Goal: Task Accomplishment & Management: Complete application form

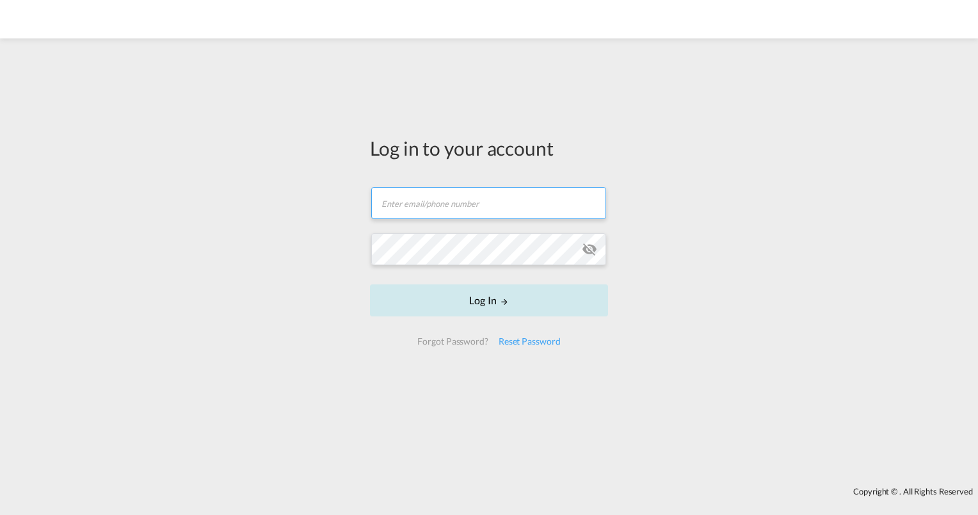
type input "[PERSON_NAME][EMAIL_ADDRESS][PERSON_NAME][DOMAIN_NAME]"
click at [489, 297] on button "Log In" at bounding box center [489, 300] width 238 height 32
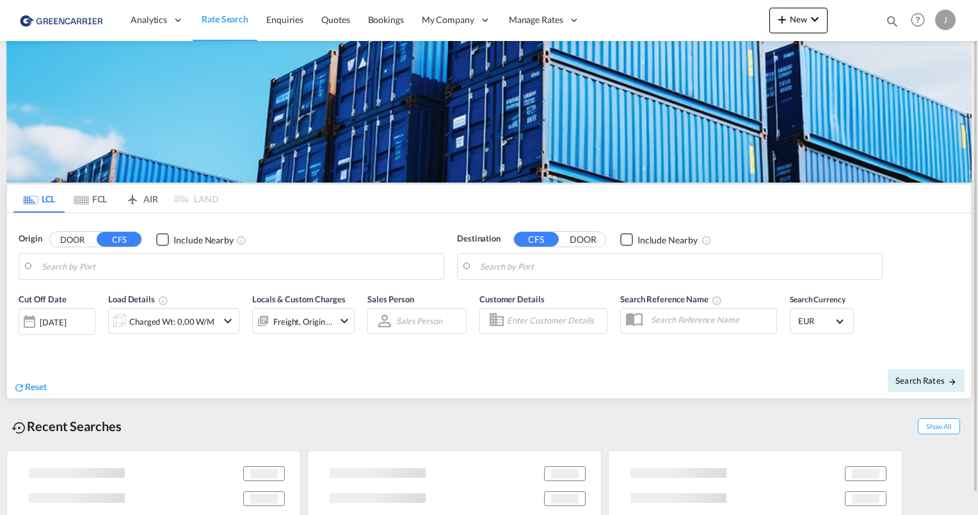
type input "[GEOGRAPHIC_DATA], [GEOGRAPHIC_DATA]"
type input "[GEOGRAPHIC_DATA], SH, CNSHA"
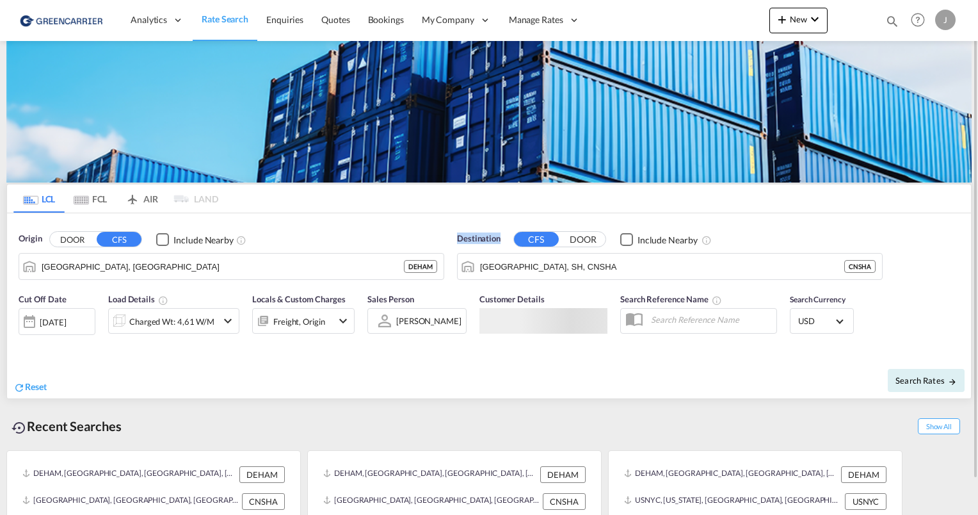
drag, startPoint x: 458, startPoint y: 237, endPoint x: 499, endPoint y: 236, distance: 41.0
click at [499, 236] on span "Destination" at bounding box center [479, 238] width 44 height 13
drag, startPoint x: 499, startPoint y: 236, endPoint x: 431, endPoint y: 214, distance: 71.1
click at [431, 214] on div "Origin DOOR CFS Include Nearby [GEOGRAPHIC_DATA], DEHAM DEHAM Destination CFS D…" at bounding box center [489, 249] width 964 height 73
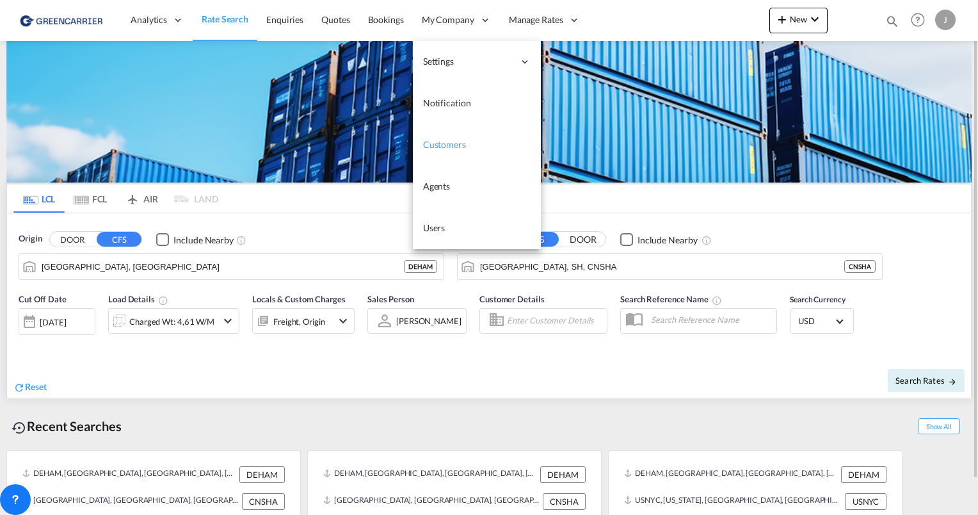
click at [443, 142] on span "Customers" at bounding box center [444, 144] width 43 height 11
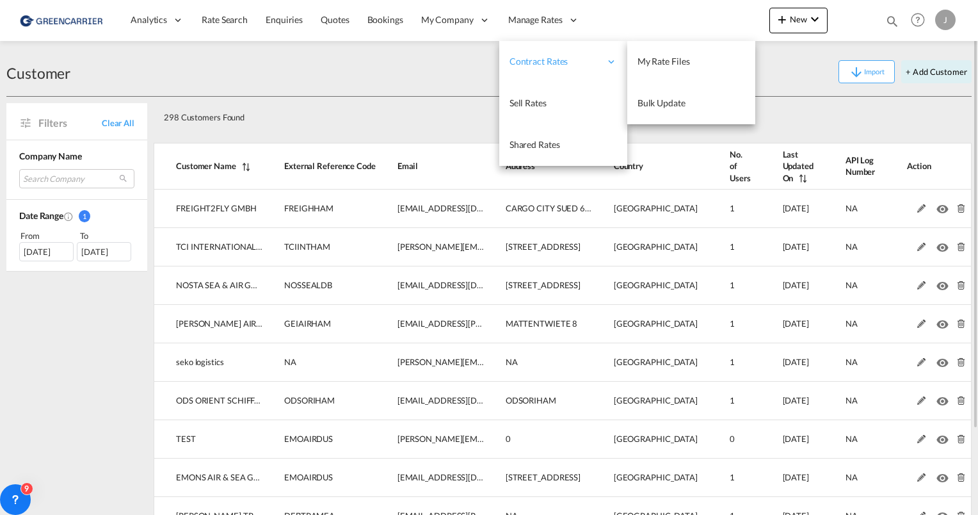
click at [604, 72] on div "Contract Rates" at bounding box center [563, 62] width 128 height 42
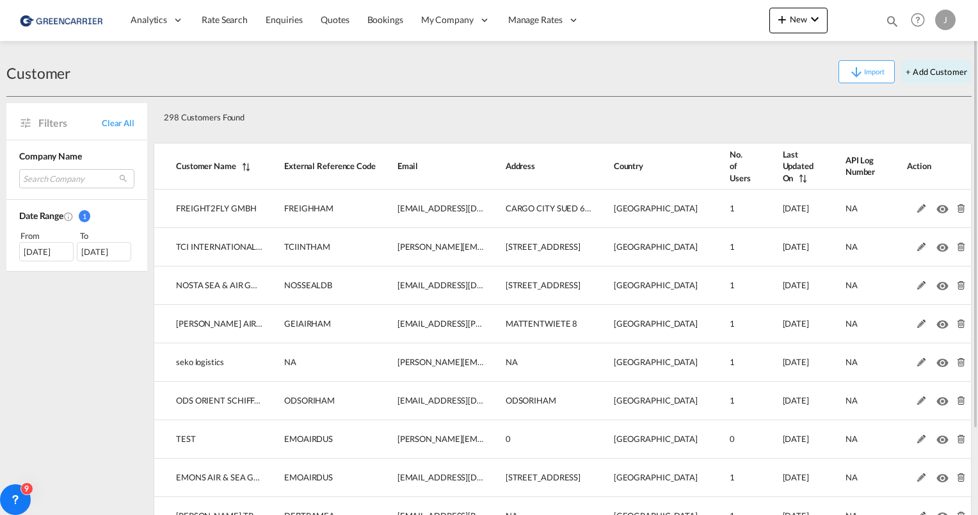
click at [325, 91] on div "Customer Import + Add Customer" at bounding box center [488, 71] width 965 height 49
click at [63, 179] on md-select "Search Company freight2fly gmbh tci international logistics gmbh nosta sea & ai…" at bounding box center [76, 178] width 115 height 19
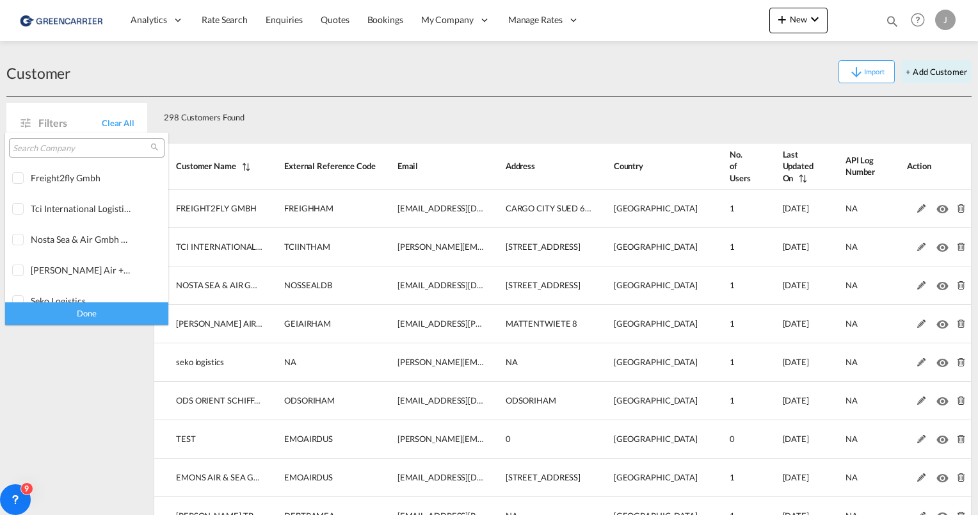
click at [43, 146] on input "search" at bounding box center [82, 149] width 138 height 12
click at [42, 149] on input "search" at bounding box center [82, 149] width 138 height 12
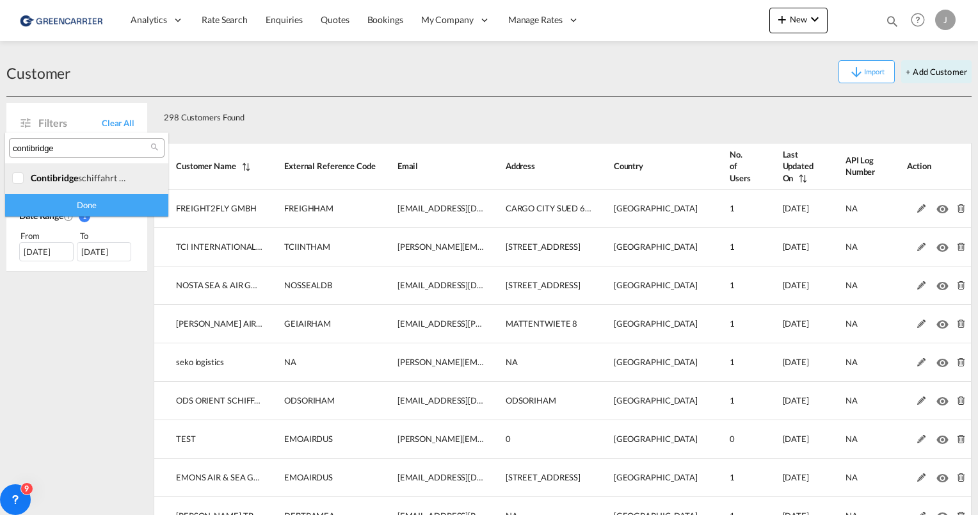
type input "contibridge"
click at [22, 177] on div at bounding box center [18, 178] width 13 height 13
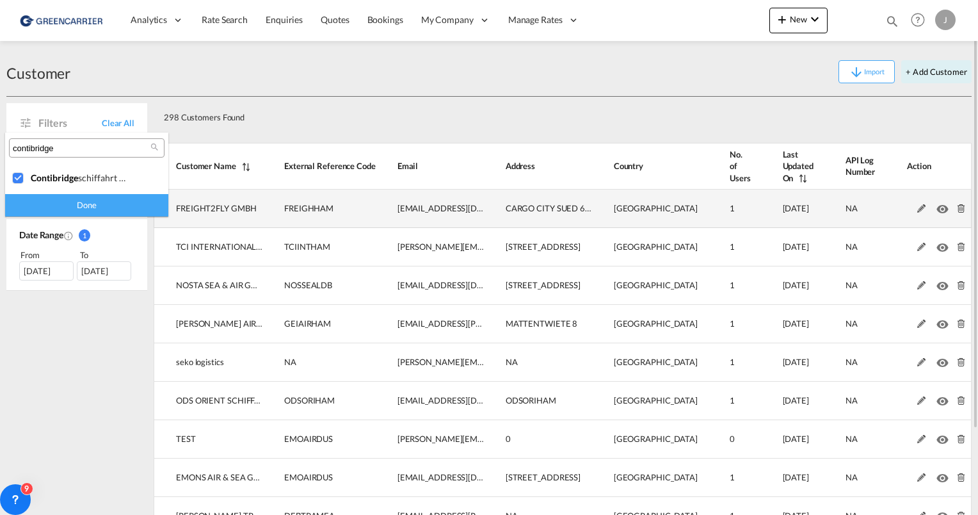
drag, startPoint x: 69, startPoint y: 213, endPoint x: 154, endPoint y: 211, distance: 84.5
click at [69, 212] on div "Done" at bounding box center [86, 205] width 163 height 22
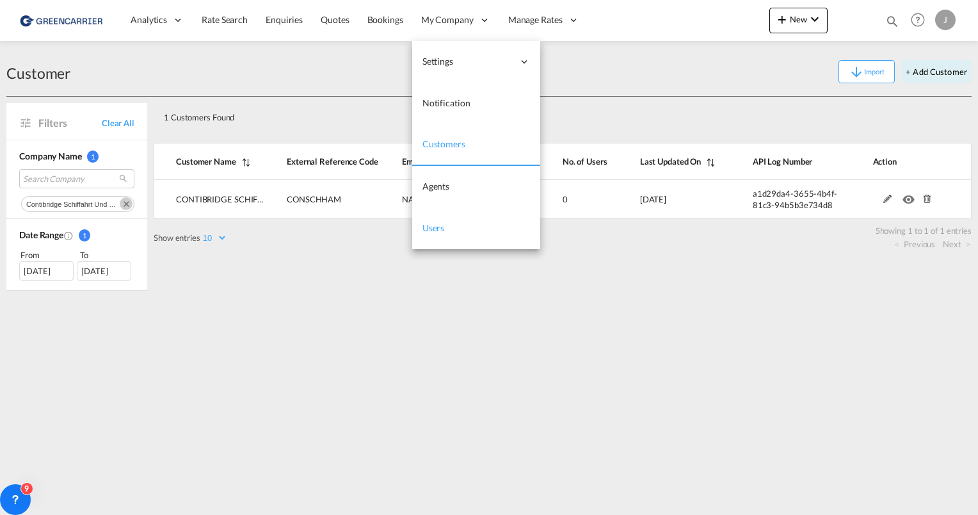
click at [438, 234] on span "Users" at bounding box center [433, 227] width 22 height 13
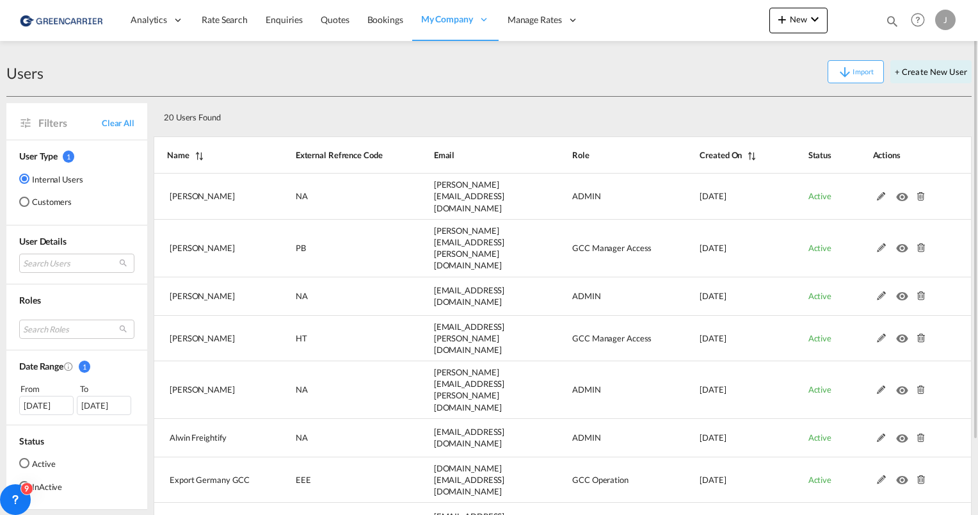
click at [312, 82] on div "Import + Create New User" at bounding box center [508, 71] width 928 height 23
drag, startPoint x: 223, startPoint y: 120, endPoint x: 165, endPoint y: 115, distance: 58.5
click at [165, 115] on div "20 Users Found" at bounding box center [522, 115] width 727 height 26
drag, startPoint x: 165, startPoint y: 115, endPoint x: 259, endPoint y: 120, distance: 94.9
click at [262, 121] on div "20 Users Found" at bounding box center [522, 115] width 727 height 26
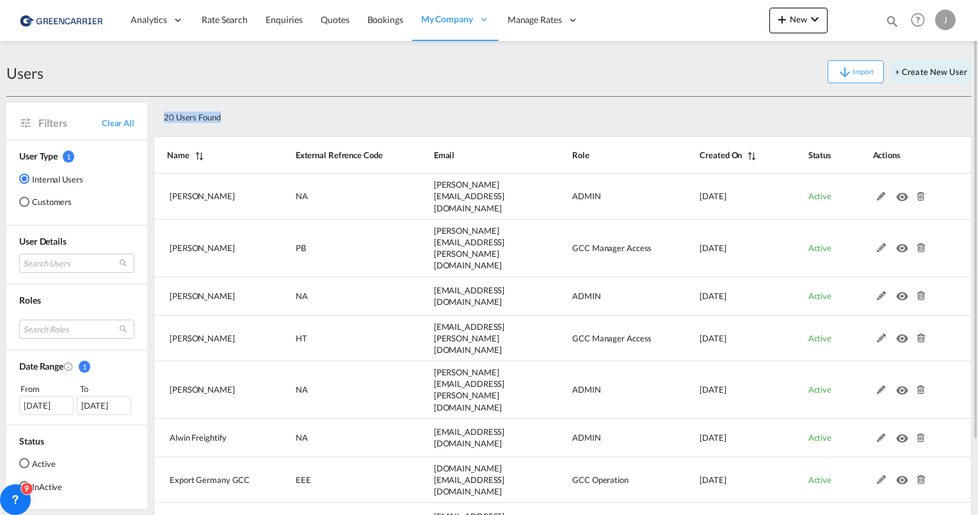
click at [255, 113] on div "20 Users Found" at bounding box center [522, 115] width 727 height 26
drag, startPoint x: 217, startPoint y: 116, endPoint x: 174, endPoint y: 116, distance: 42.9
click at [174, 116] on div "20 Users Found" at bounding box center [522, 115] width 727 height 26
drag, startPoint x: 174, startPoint y: 116, endPoint x: 218, endPoint y: 117, distance: 44.2
click at [218, 117] on div "20 Users Found" at bounding box center [522, 115] width 727 height 26
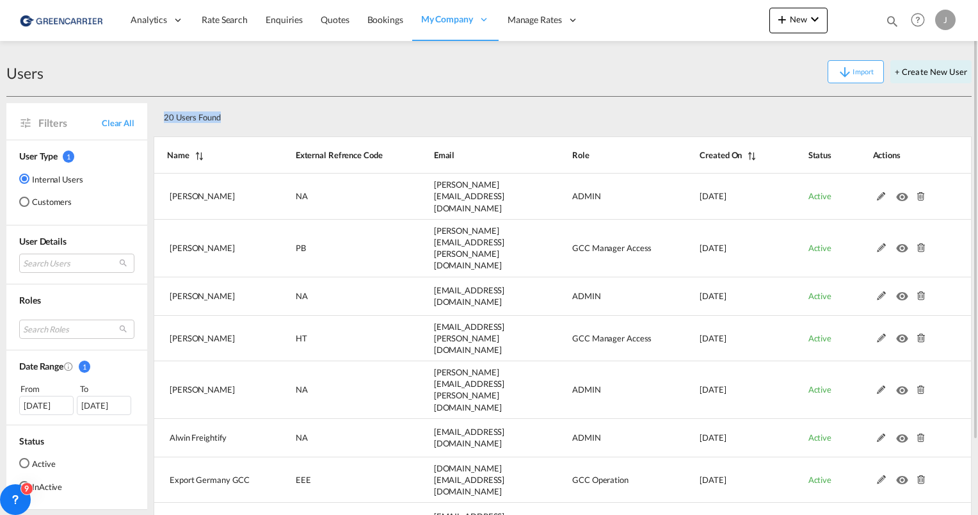
drag, startPoint x: 227, startPoint y: 117, endPoint x: 159, endPoint y: 115, distance: 67.9
click at [159, 115] on div "20 Users Found" at bounding box center [522, 115] width 727 height 26
drag, startPoint x: 159, startPoint y: 115, endPoint x: 230, endPoint y: 115, distance: 70.4
click at [224, 119] on div "20 Users Found" at bounding box center [522, 115] width 727 height 26
click at [241, 112] on div "20 Users Found" at bounding box center [522, 115] width 727 height 26
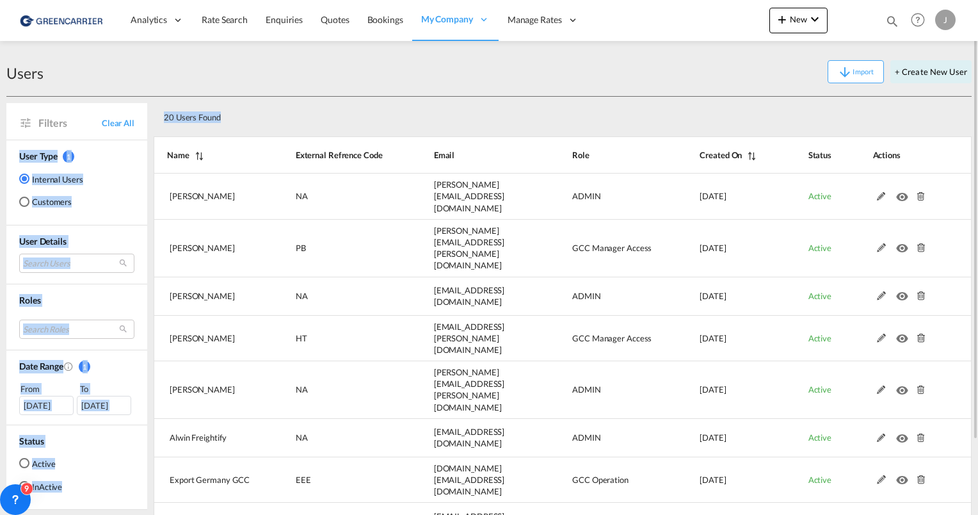
drag, startPoint x: 205, startPoint y: 118, endPoint x: 143, endPoint y: 118, distance: 62.1
click at [143, 118] on div "Filters Clear All User Type 1 Internal Users Customers User Details Search User…" at bounding box center [488, 381] width 965 height 568
drag, startPoint x: 143, startPoint y: 118, endPoint x: 240, endPoint y: 116, distance: 96.7
click at [240, 116] on div "20 Users Found" at bounding box center [522, 115] width 727 height 26
click at [250, 117] on div "20 Users Found" at bounding box center [522, 115] width 727 height 26
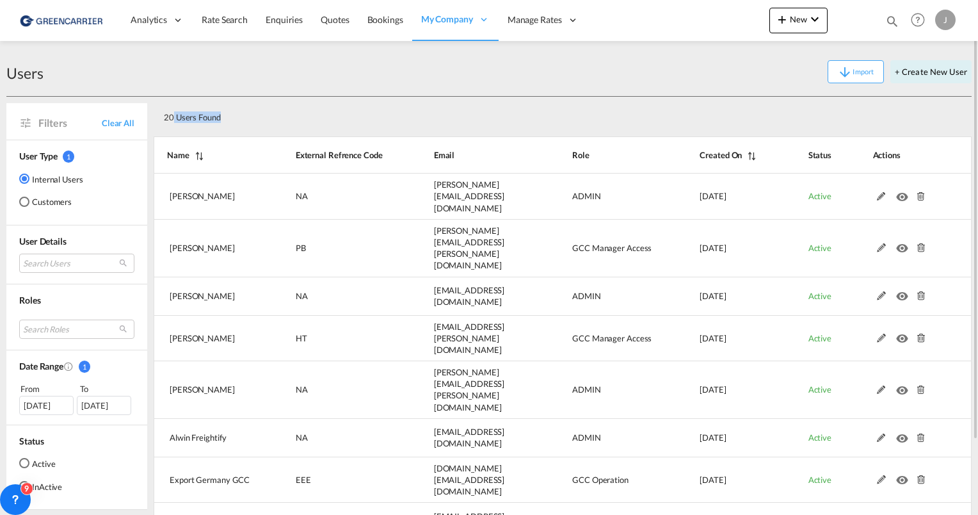
drag, startPoint x: 187, startPoint y: 117, endPoint x: 173, endPoint y: 117, distance: 14.1
click at [173, 117] on div "20 Users Found" at bounding box center [522, 115] width 727 height 26
drag, startPoint x: 173, startPoint y: 117, endPoint x: 259, endPoint y: 118, distance: 85.8
click at [259, 119] on div "20 Users Found" at bounding box center [522, 115] width 727 height 26
click at [255, 116] on div "20 Users Found" at bounding box center [522, 115] width 727 height 26
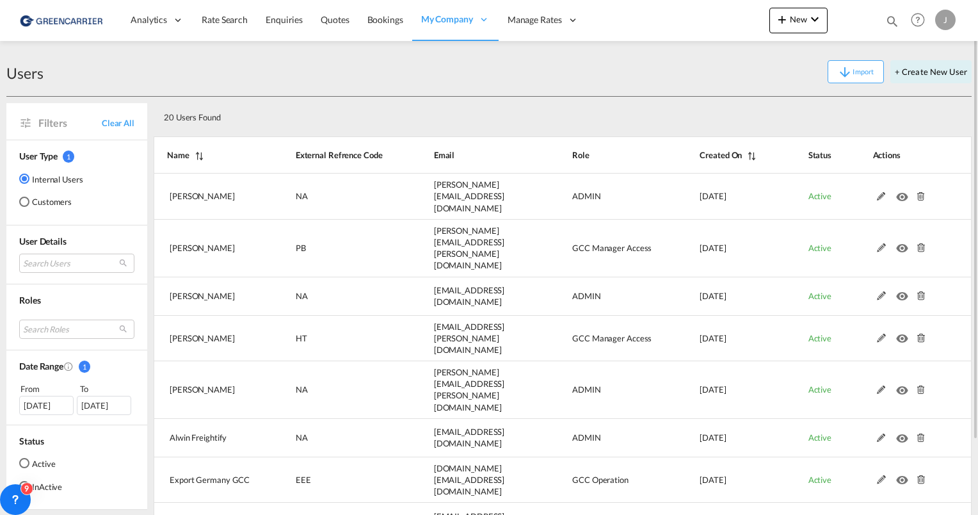
click at [23, 204] on div "Customers" at bounding box center [24, 202] width 10 height 10
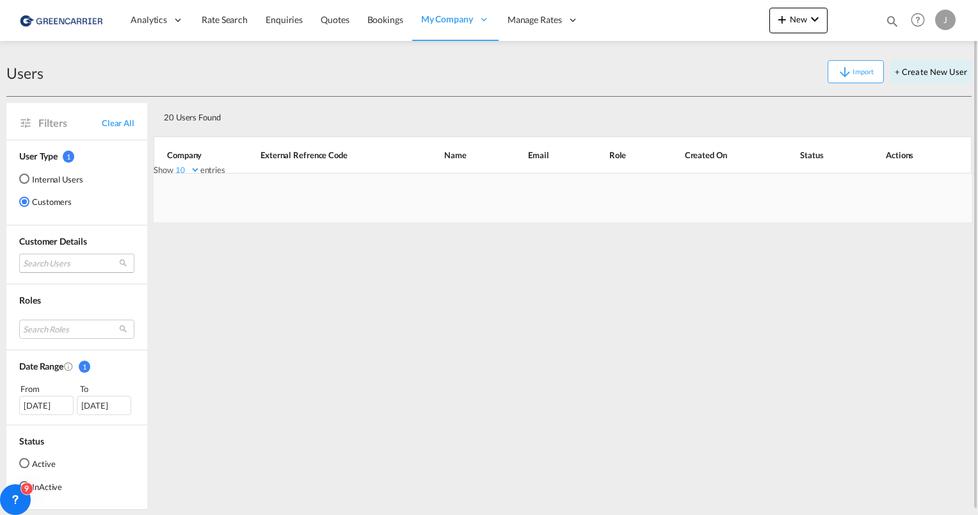
click at [55, 261] on md-select "Search Users" at bounding box center [76, 262] width 115 height 19
click at [36, 258] on input "search" at bounding box center [93, 263] width 138 height 12
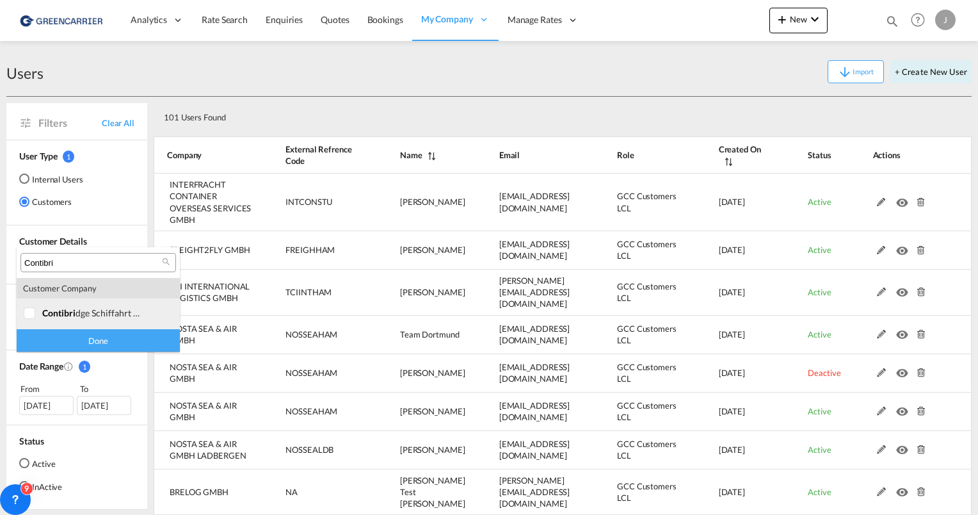
type input "Contibri"
click at [28, 318] on div at bounding box center [30, 313] width 13 height 13
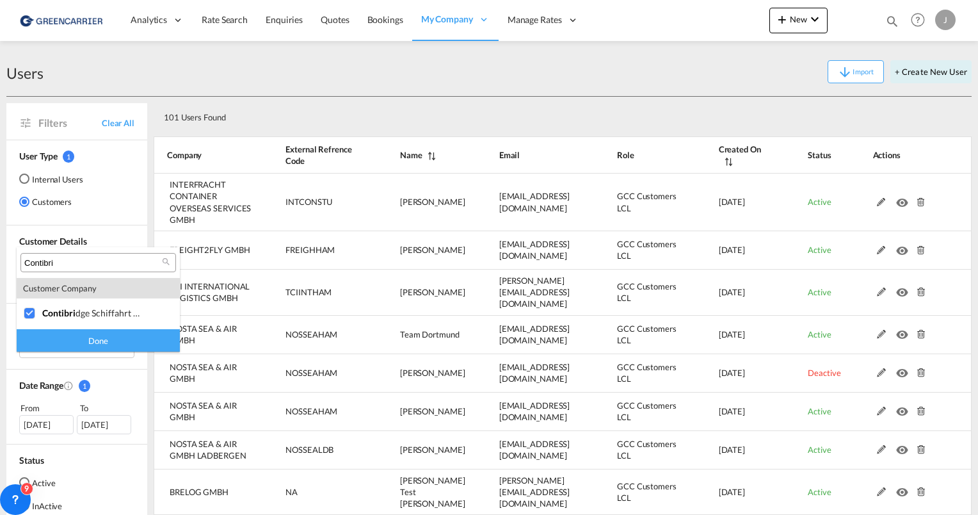
click at [89, 349] on div "Done" at bounding box center [98, 340] width 163 height 22
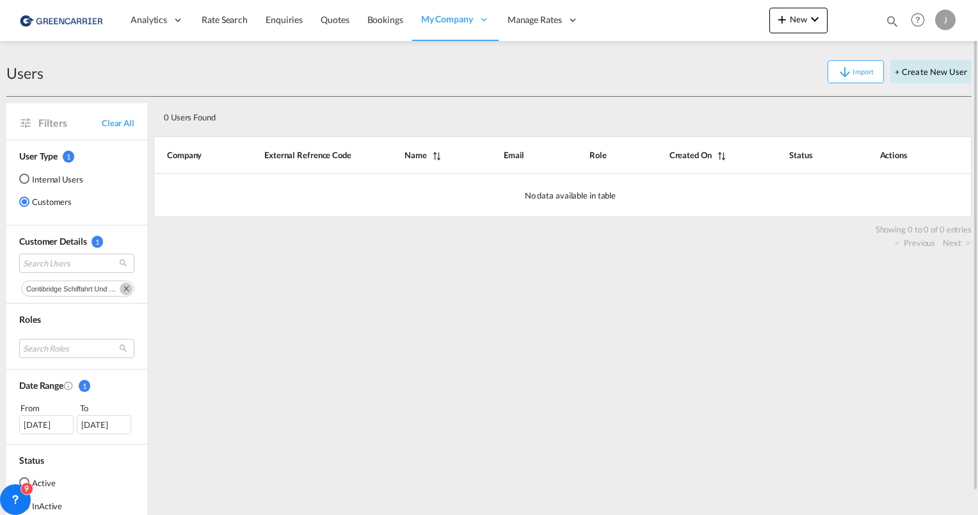
click at [927, 69] on button "+ Create New User" at bounding box center [930, 71] width 81 height 23
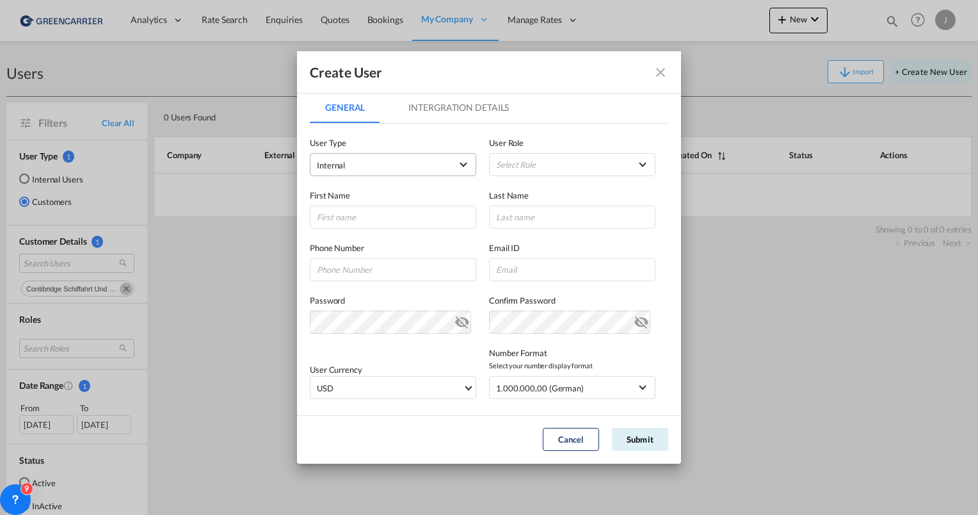
click at [357, 166] on span "Internal" at bounding box center [384, 165] width 134 height 13
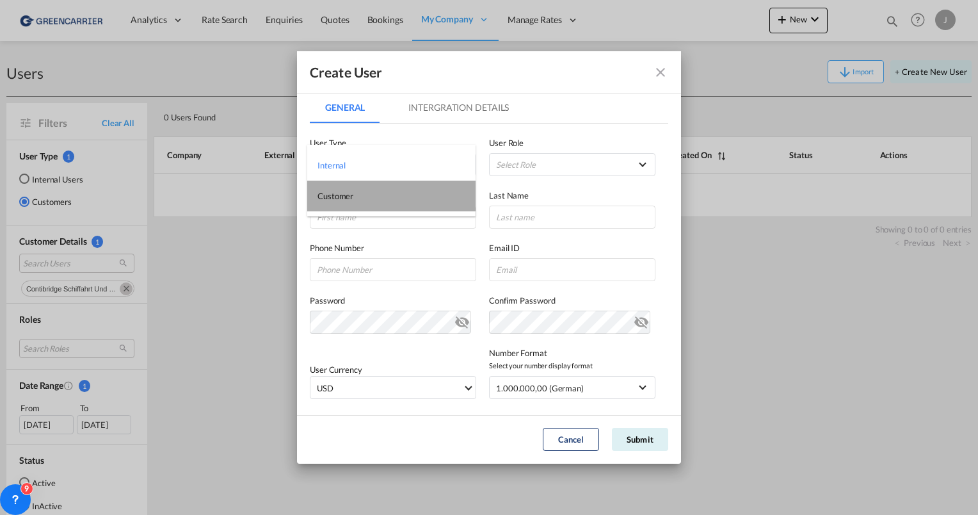
click at [351, 195] on span "Customer" at bounding box center [336, 196] width 36 height 10
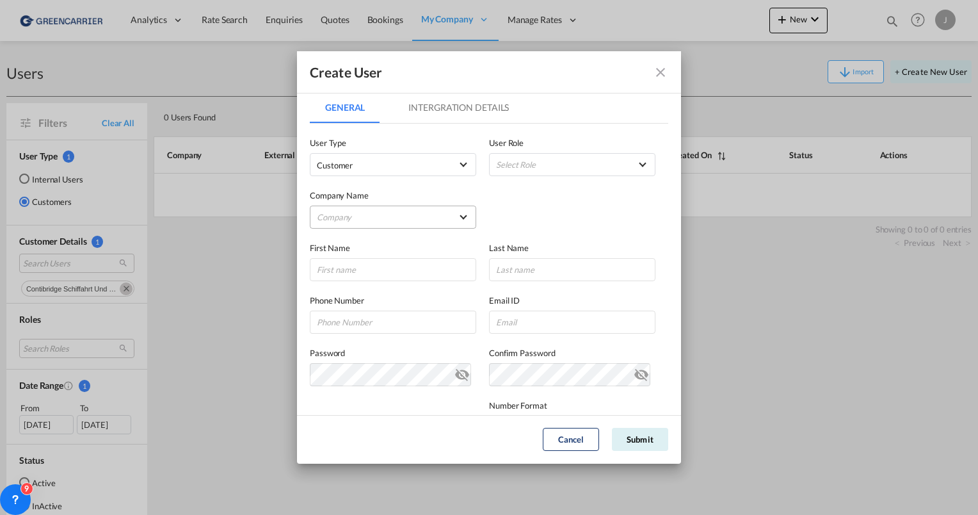
click at [362, 221] on md-select "Company [PERSON_NAME] & Co. GmbH BENDIX TRANSPORT DANMARK CARGO PARTNER GMBH CA…" at bounding box center [393, 216] width 166 height 23
click at [350, 186] on input "search" at bounding box center [415, 187] width 223 height 31
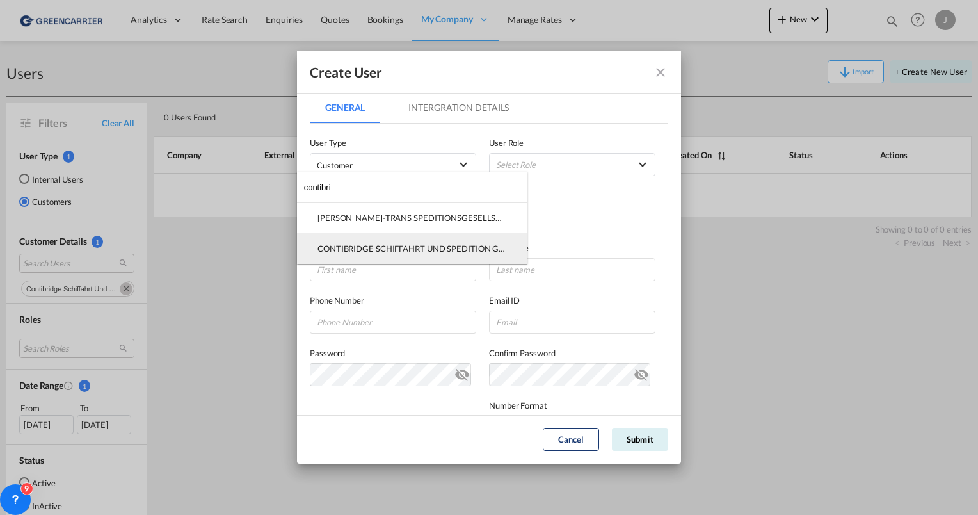
type input "contibri"
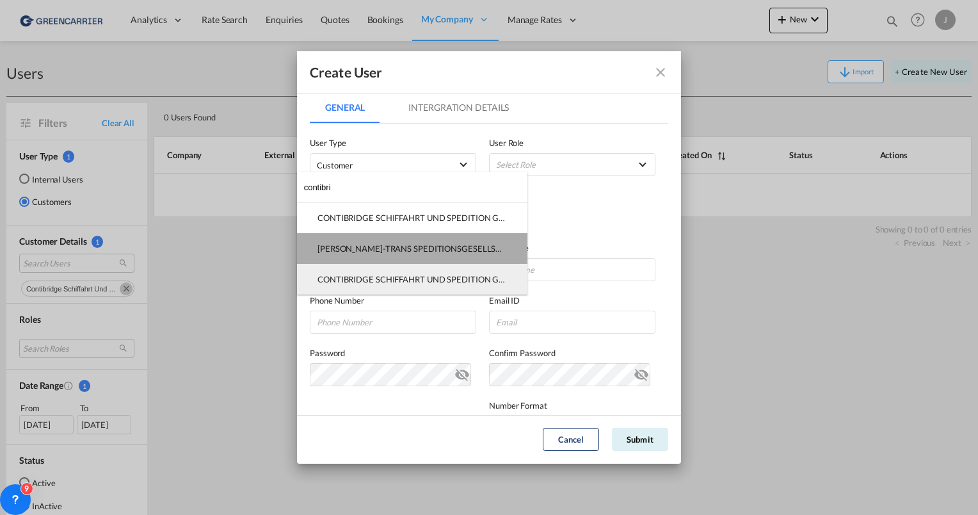
click at [369, 251] on div "[PERSON_NAME]-TRANS SPEDITIONSGESELLSCHAFT MBH" at bounding box center [412, 249] width 189 height 12
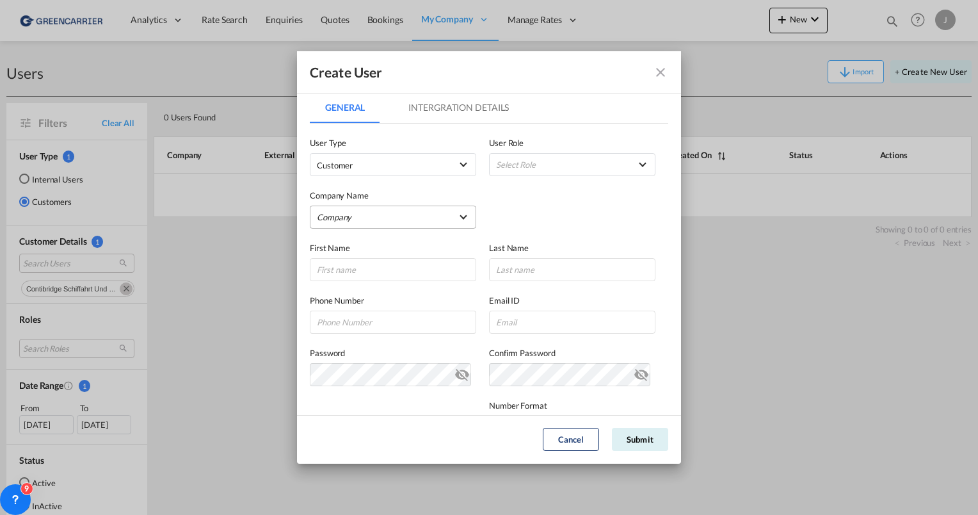
click at [376, 216] on md-select "Company" at bounding box center [393, 216] width 166 height 23
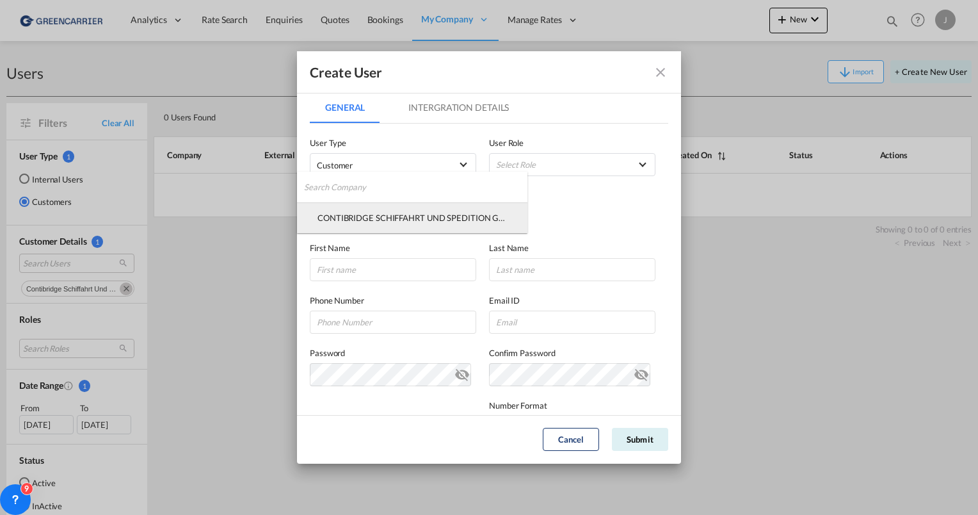
click at [371, 220] on div "CONTIBRIDGE SCHIFFAHRT UND SPEDITION GMBH" at bounding box center [412, 218] width 189 height 12
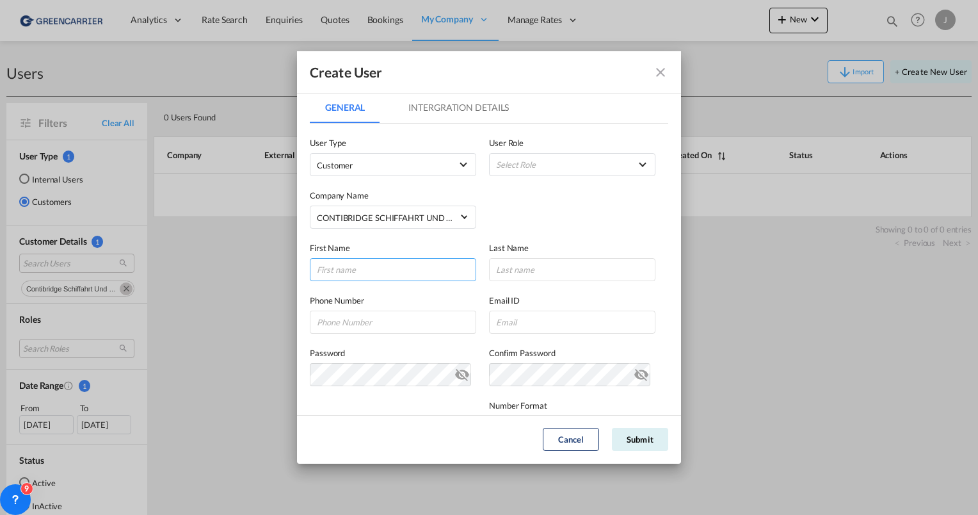
click at [365, 266] on input "GeneralIntergration Details ..." at bounding box center [393, 269] width 166 height 23
type input "[PERSON_NAME]"
type input "Staender"
click at [353, 322] on input "GeneralIntergration Details ..." at bounding box center [393, 321] width 166 height 23
type input "04073107915"
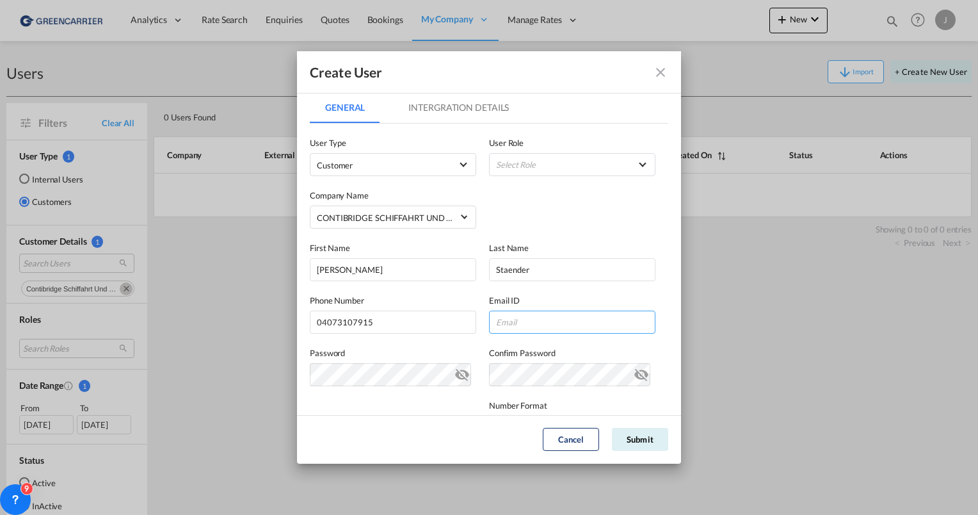
paste input "[EMAIL_ADDRESS][DOMAIN_NAME]"
type input "[EMAIL_ADDRESS][DOMAIN_NAME]"
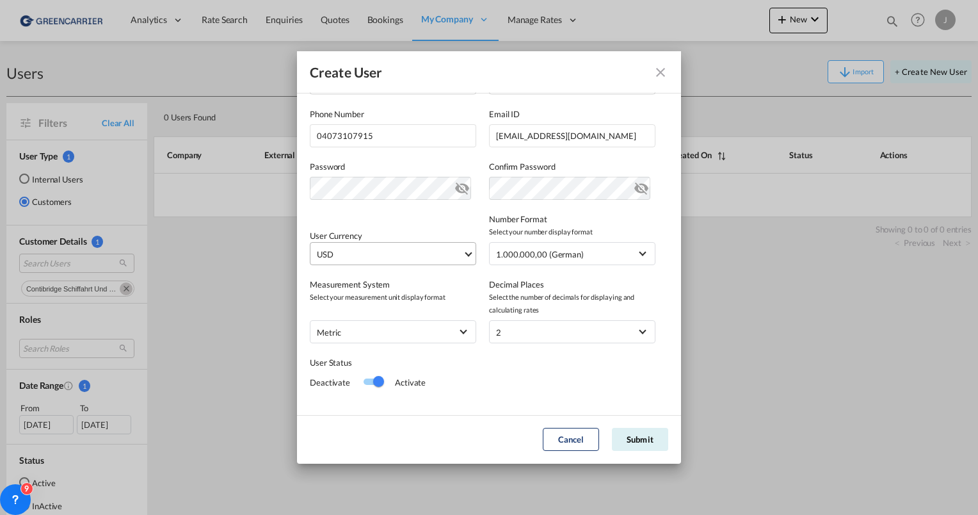
click at [376, 263] on md-select-value "USD" at bounding box center [396, 254] width 160 height 22
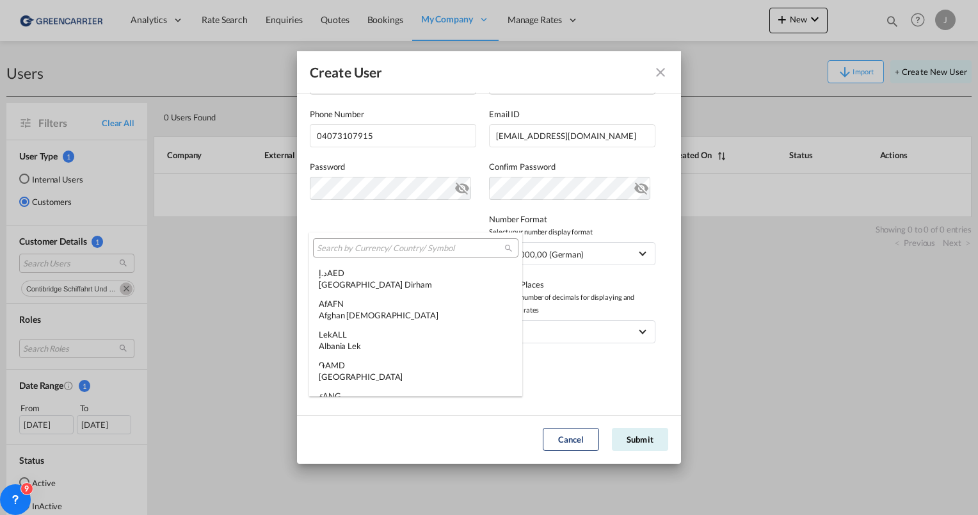
scroll to position [4420, 0]
click at [357, 250] on input "search" at bounding box center [411, 249] width 188 height 12
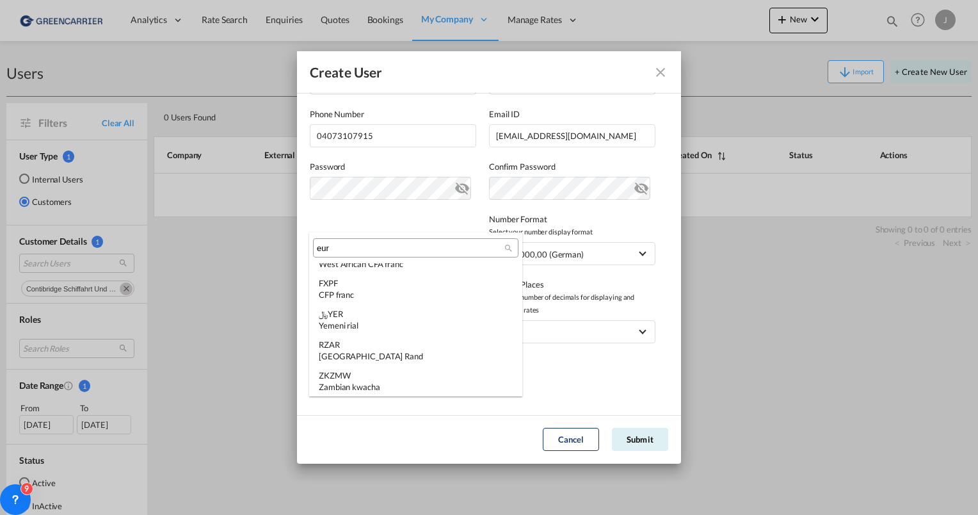
scroll to position [0, 0]
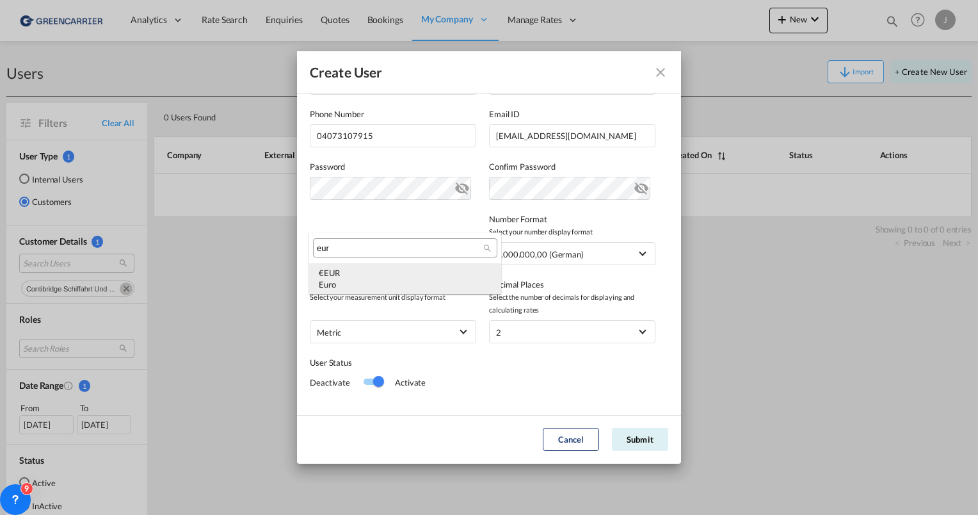
type input "eur"
click at [358, 276] on div "€ EUR Euro" at bounding box center [405, 278] width 173 height 23
click at [455, 189] on md-icon "icon-eye-off" at bounding box center [462, 185] width 15 height 15
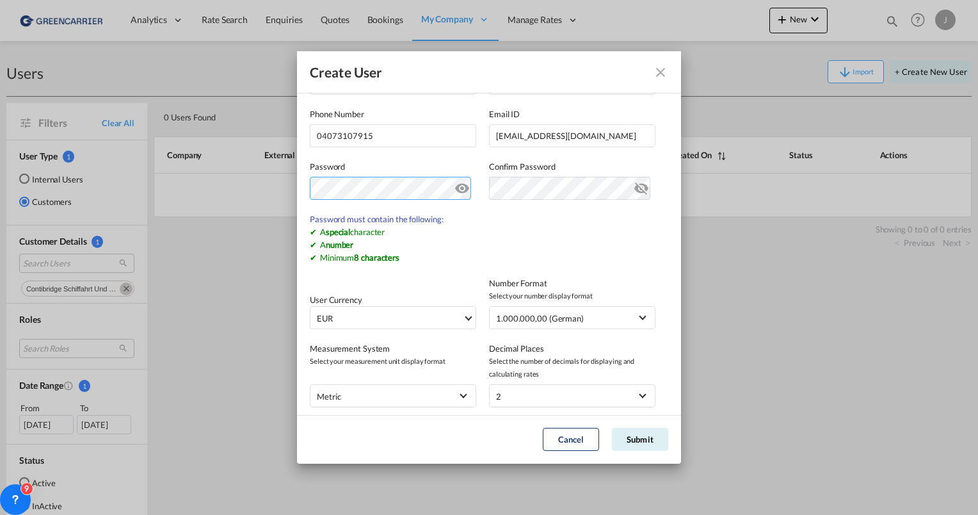
click at [305, 190] on md-dialog-content "General Intergration Details General Intergration Details User Type Customer Us…" at bounding box center [489, 253] width 384 height 322
click at [453, 262] on md-content "User Type Customer User Role Select Role BCO GLOBAL GCC Customers FCL USER_DEFI…" at bounding box center [489, 209] width 358 height 544
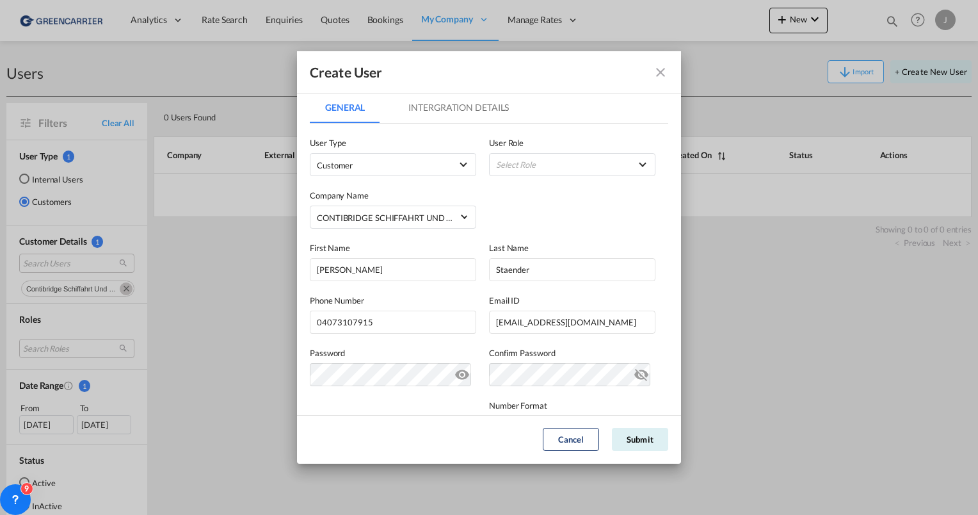
click at [425, 113] on md-tab-item "Intergration Details" at bounding box center [458, 107] width 131 height 31
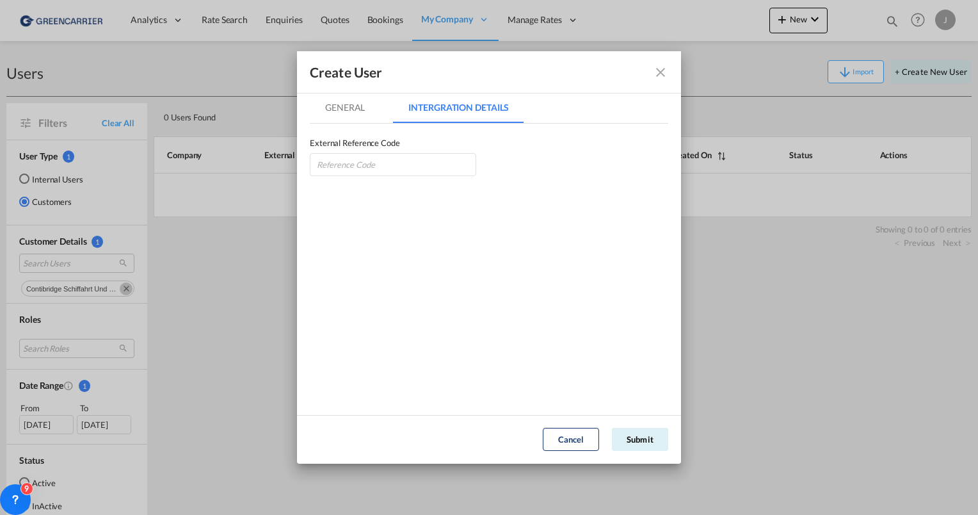
click at [350, 108] on md-tab-item "General" at bounding box center [345, 107] width 70 height 31
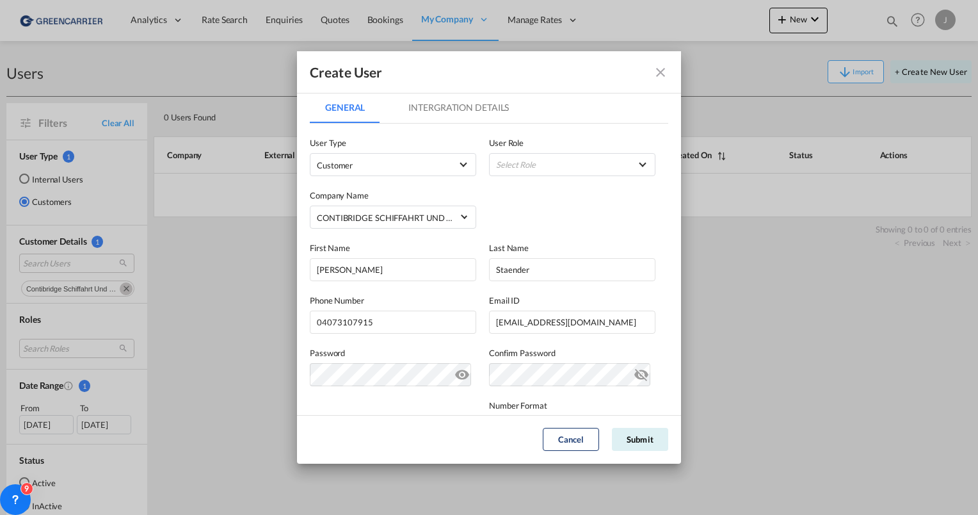
click at [434, 108] on md-tab-item "Intergration Details" at bounding box center [458, 107] width 131 height 31
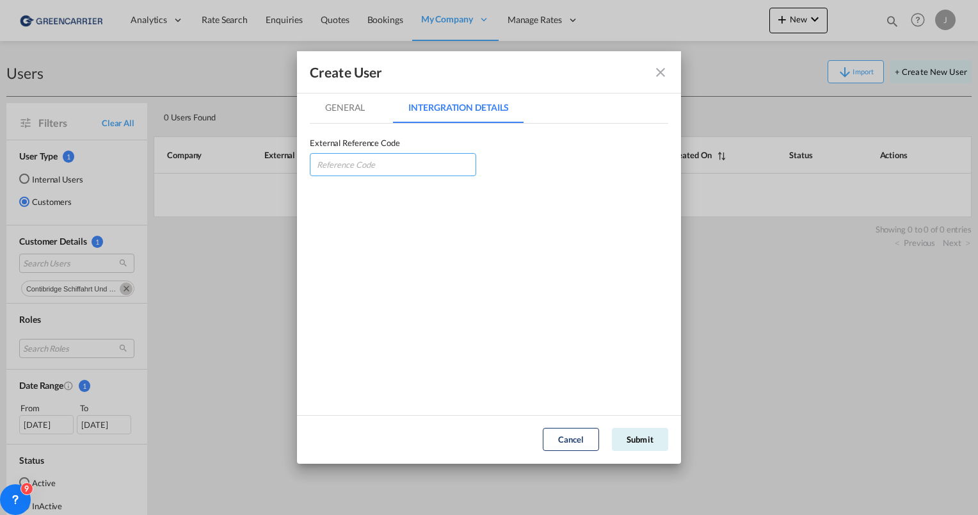
click at [357, 164] on input "GeneralIntergration Details ..." at bounding box center [393, 164] width 166 height 23
type input "CONSCHHAM"
click at [624, 438] on button "Submit" at bounding box center [640, 439] width 56 height 23
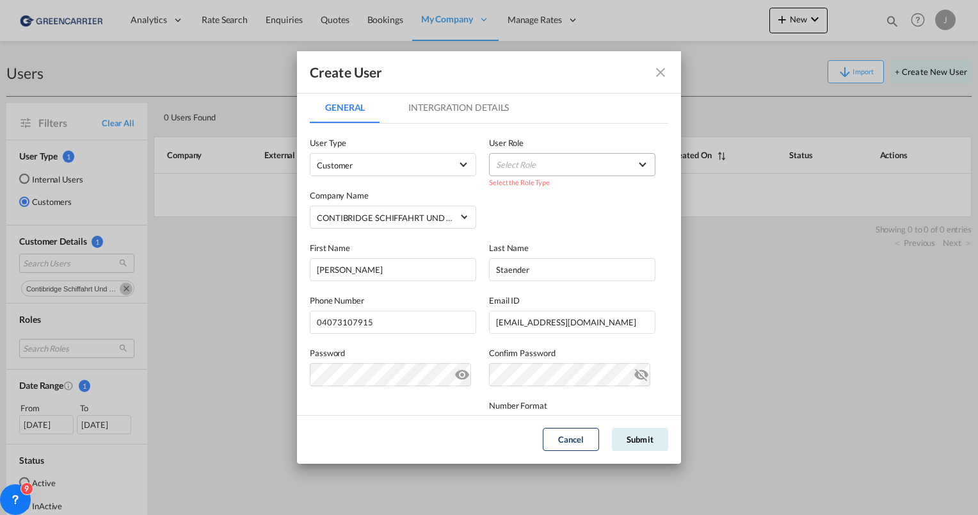
click at [533, 160] on md-select "Select Role BCO GLOBAL GCC Customers FCL USER_DEFINED GCC Customers LCL USER_DE…" at bounding box center [572, 164] width 166 height 23
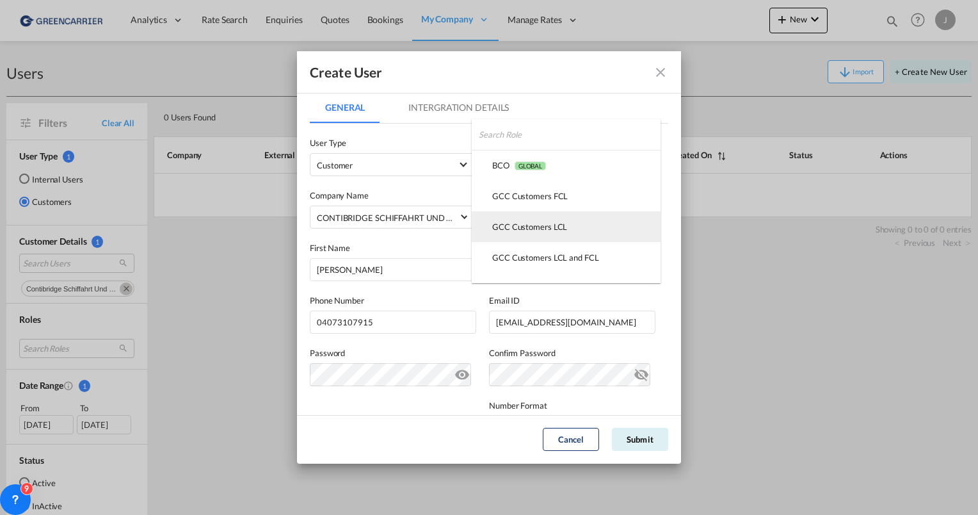
click at [531, 223] on div "GCC Customers LCL USER_DEFINED" at bounding box center [529, 227] width 75 height 12
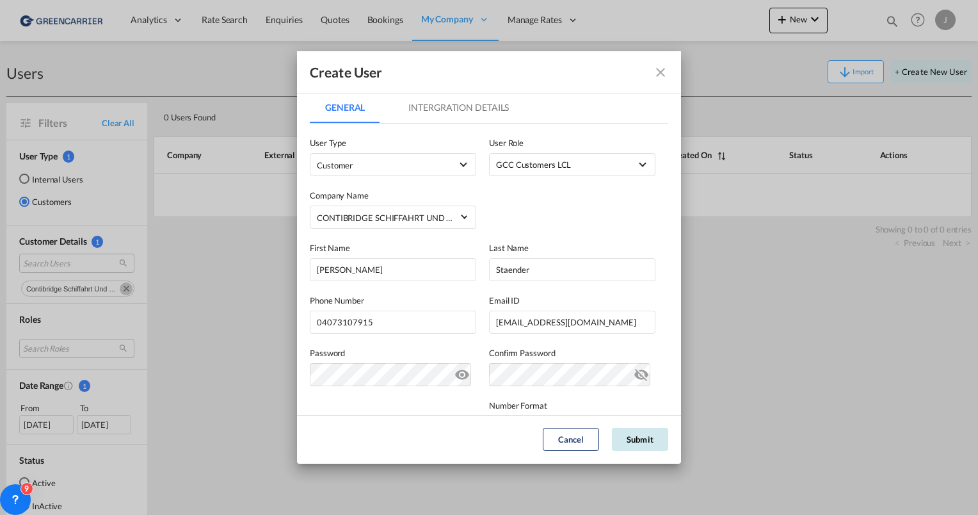
click at [635, 440] on button "Submit" at bounding box center [640, 439] width 56 height 23
